Goal: Transaction & Acquisition: Download file/media

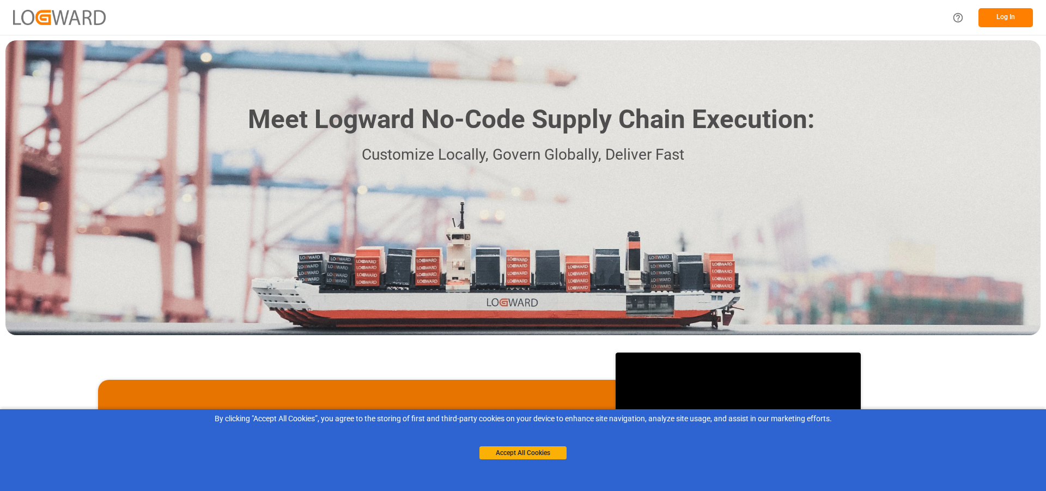
click at [1002, 20] on button "Log In" at bounding box center [1006, 17] width 55 height 19
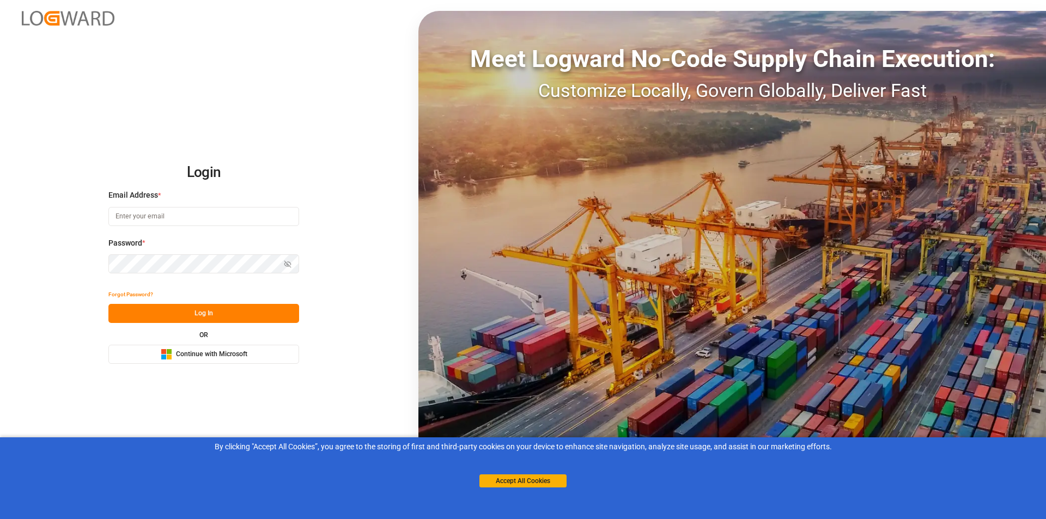
click at [189, 217] on input at bounding box center [203, 216] width 191 height 19
paste input "[EMAIL_ADDRESS][DOMAIN_NAME]"
type input "[EMAIL_ADDRESS][DOMAIN_NAME]"
click at [199, 316] on button "Log In" at bounding box center [203, 313] width 191 height 19
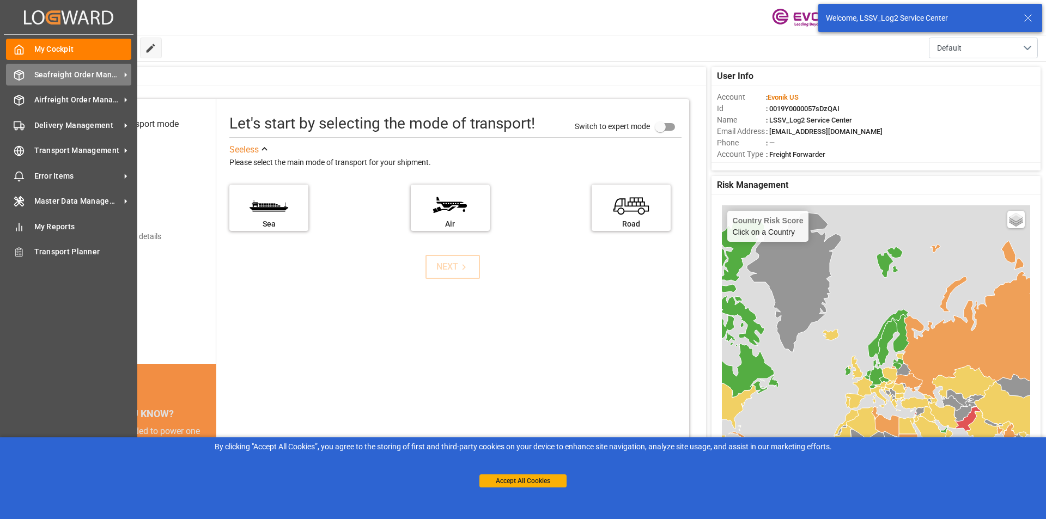
click at [25, 74] on div "Seafreight Order Management Seafreight Order Management" at bounding box center [68, 74] width 125 height 21
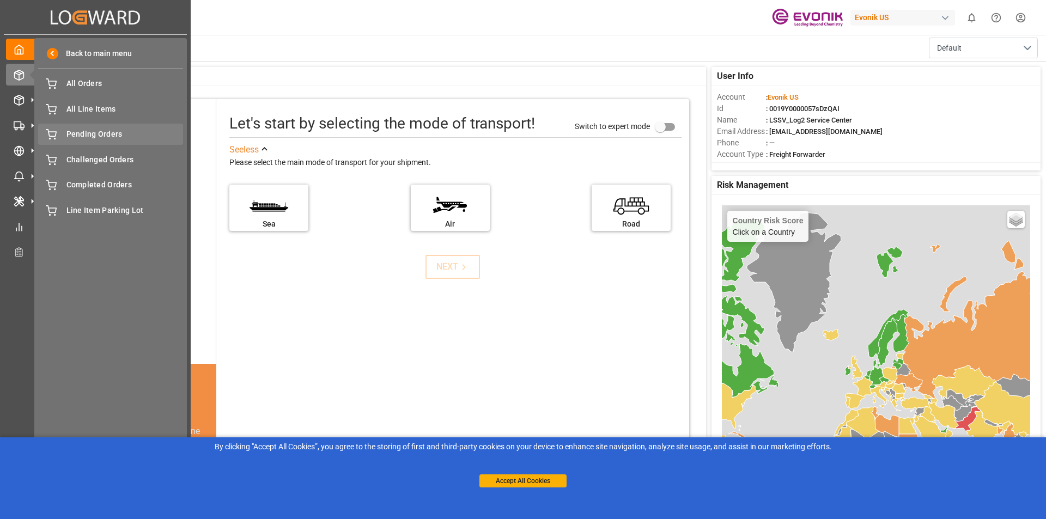
click at [99, 130] on span "Pending Orders" at bounding box center [124, 134] width 117 height 11
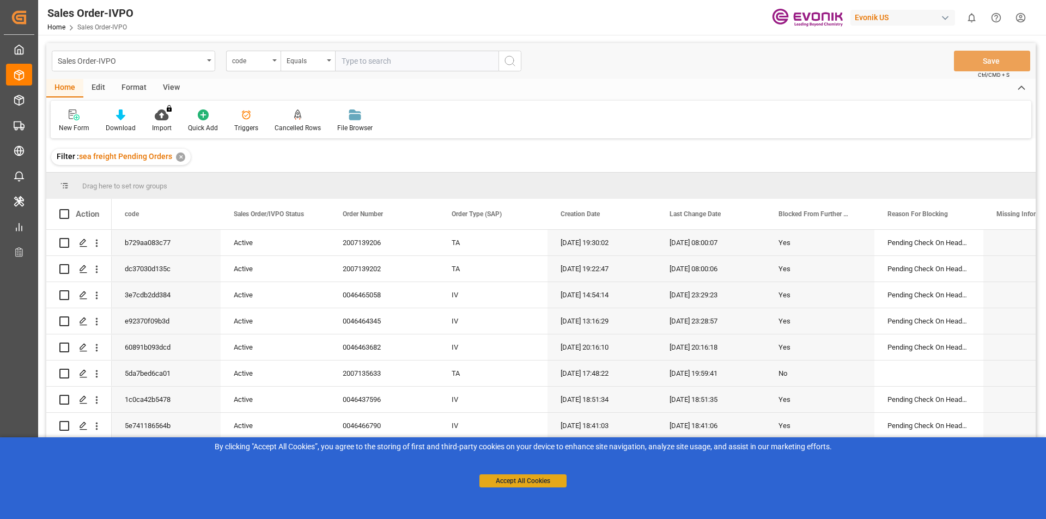
click at [532, 480] on button "Accept All Cookies" at bounding box center [523, 481] width 87 height 13
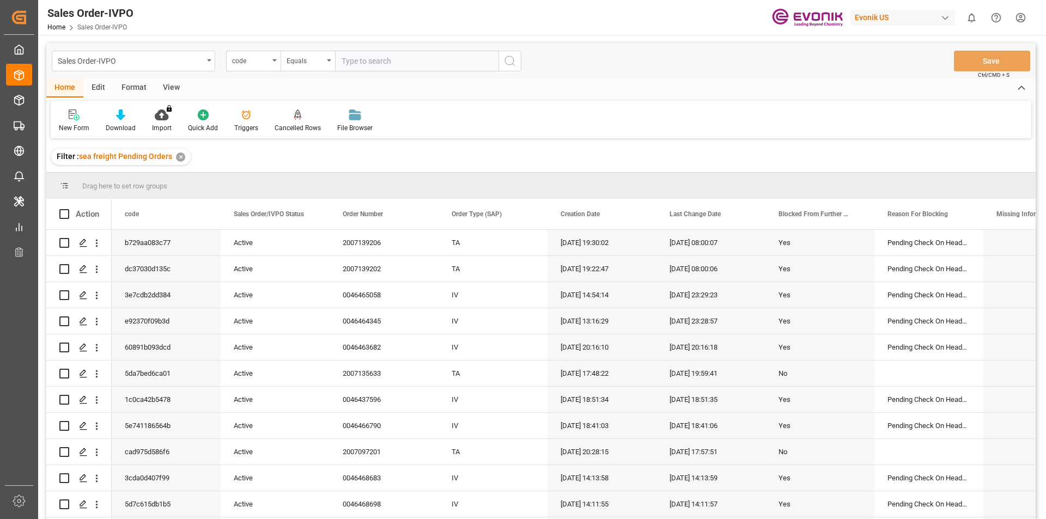
click at [171, 88] on div "View" at bounding box center [171, 88] width 33 height 19
click at [142, 88] on div "Format" at bounding box center [133, 88] width 41 height 19
click at [164, 84] on div "View" at bounding box center [171, 88] width 33 height 19
click at [121, 120] on icon at bounding box center [123, 115] width 11 height 11
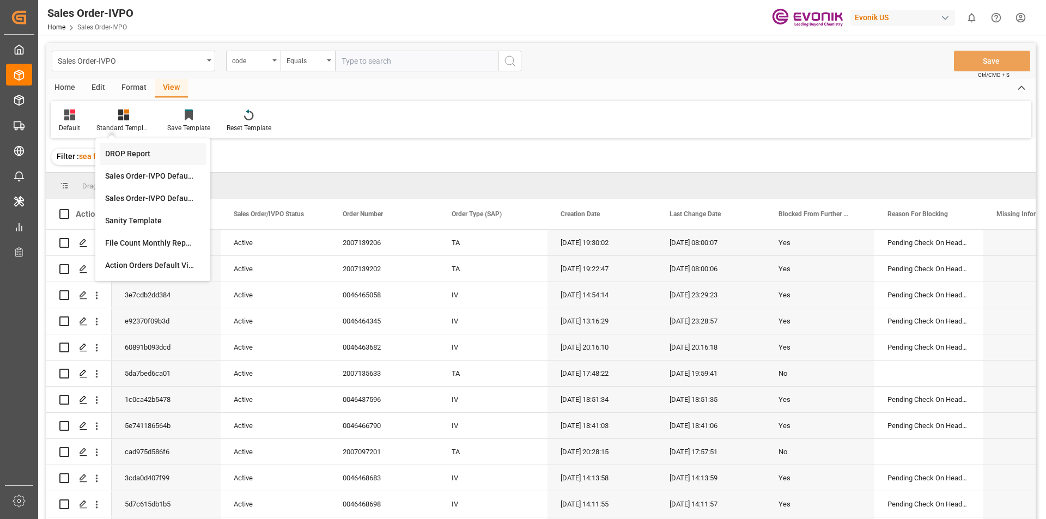
click at [120, 156] on div "DROP Report" at bounding box center [152, 153] width 95 height 11
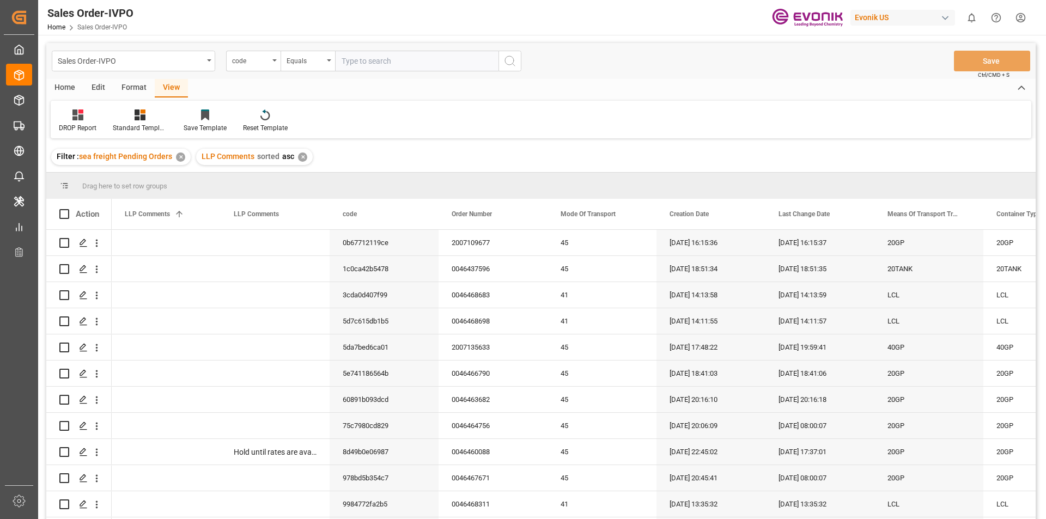
click at [64, 92] on div "Home" at bounding box center [64, 88] width 37 height 19
click at [123, 124] on div "Download" at bounding box center [121, 128] width 30 height 10
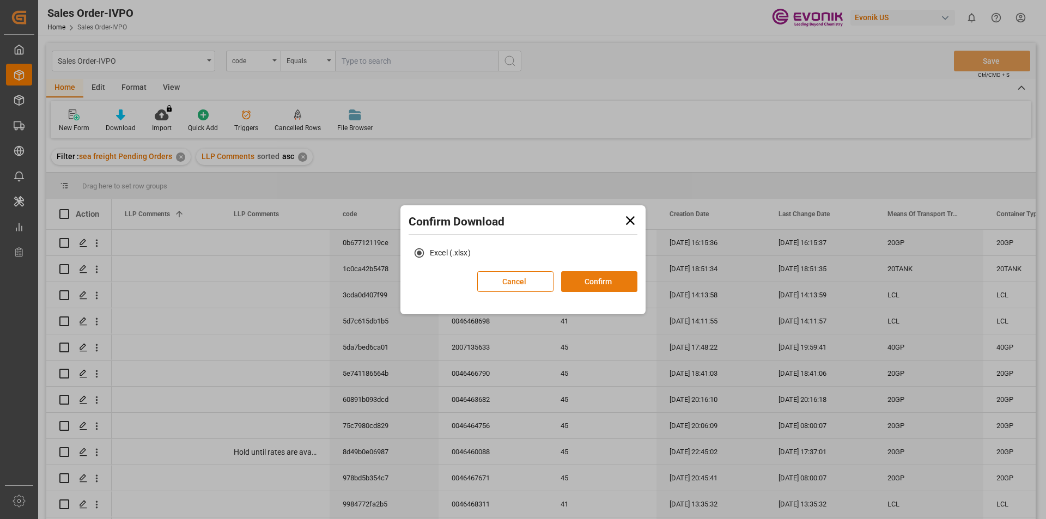
click at [600, 280] on button "Confirm" at bounding box center [599, 281] width 76 height 21
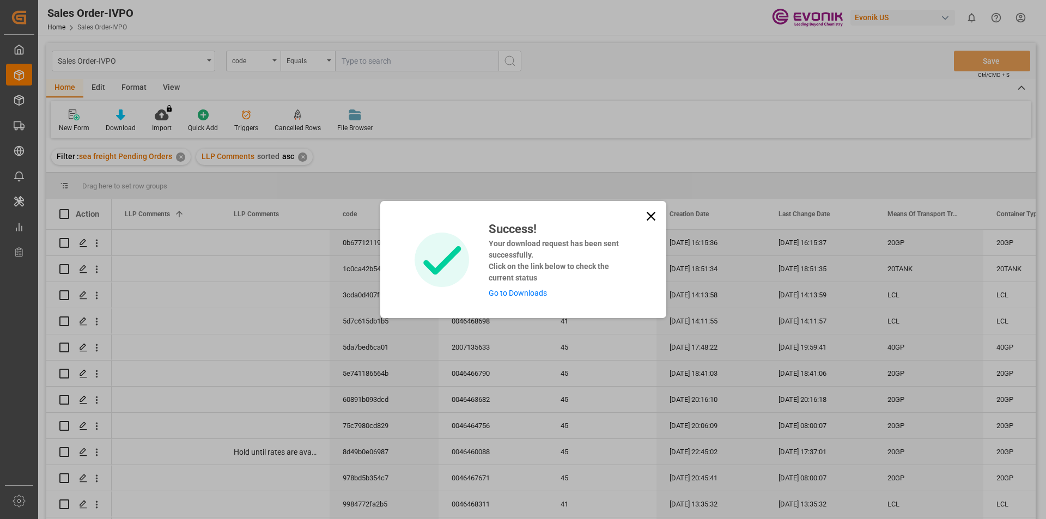
click at [504, 294] on link "Go to Downloads" at bounding box center [518, 293] width 58 height 9
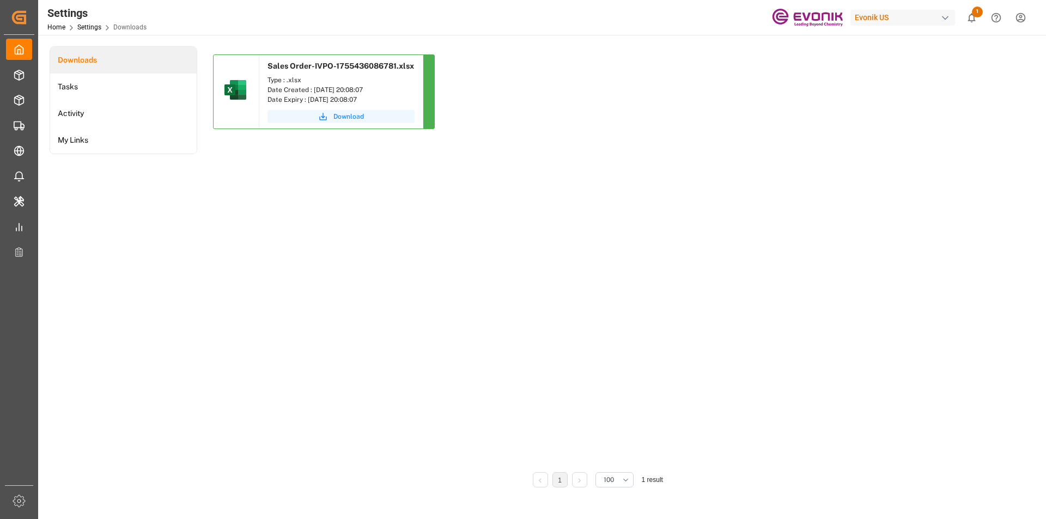
click at [346, 118] on span "Download" at bounding box center [349, 117] width 31 height 10
